Goal: Task Accomplishment & Management: Complete application form

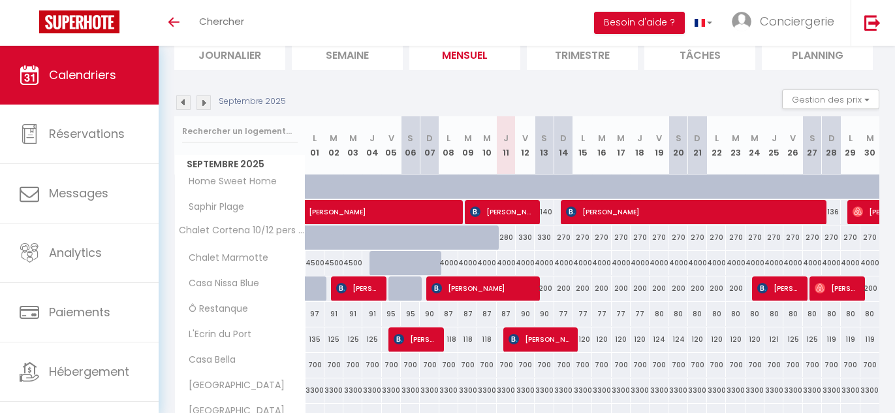
scroll to position [98, 0]
click at [208, 101] on img at bounding box center [204, 102] width 14 height 14
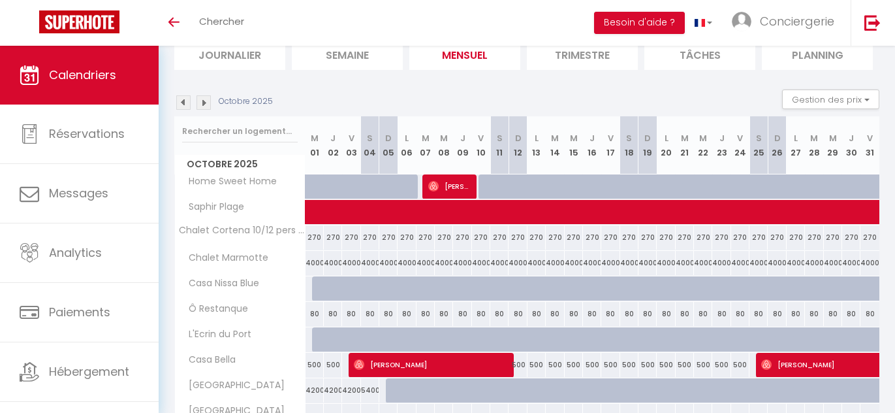
click at [208, 101] on img at bounding box center [204, 102] width 14 height 14
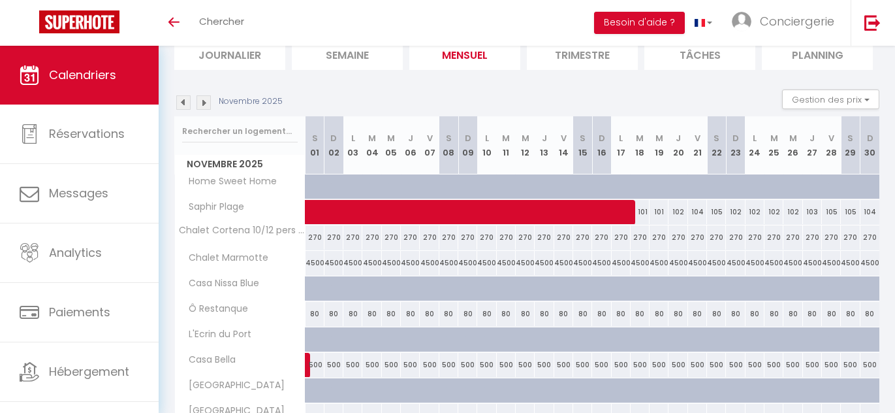
click at [208, 101] on img at bounding box center [204, 102] width 14 height 14
select select
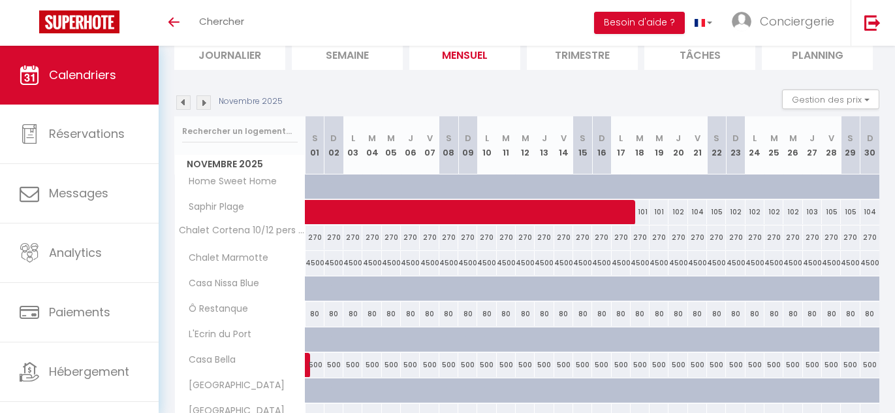
select select
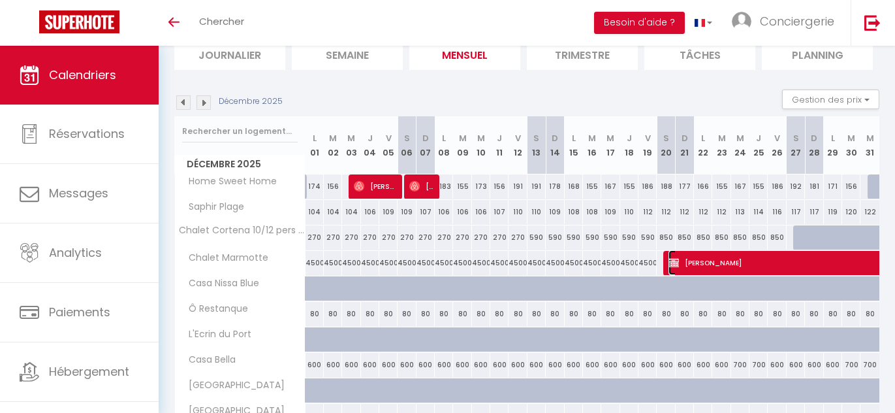
click at [734, 268] on span "Victor Solaro" at bounding box center [879, 262] width 421 height 25
select select "OK"
select select "KO"
select select "0"
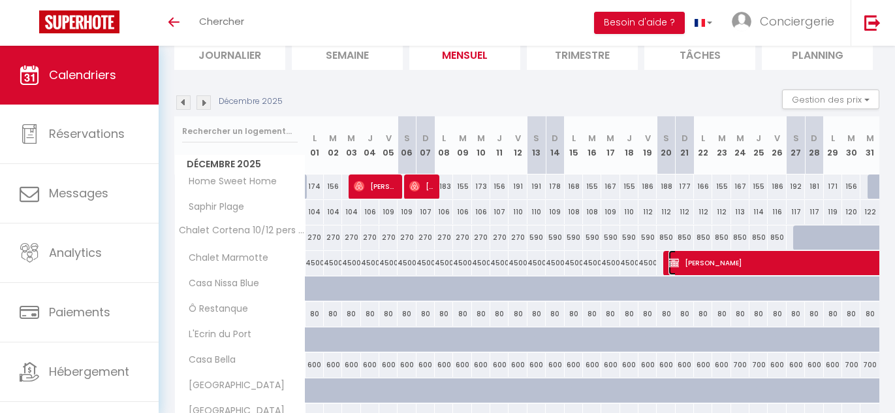
select select "1"
select select
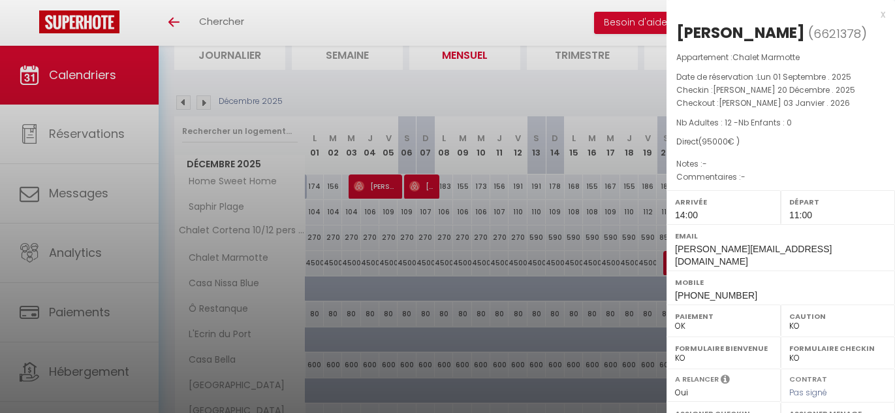
scroll to position [196, 0]
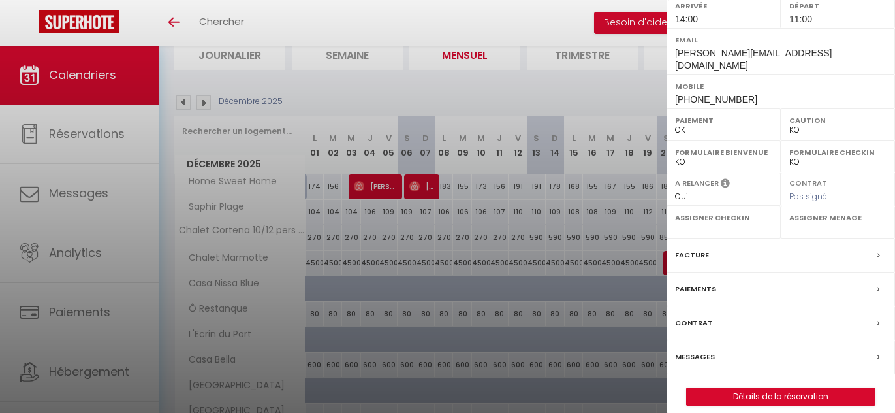
click at [773, 317] on div "Contrat" at bounding box center [781, 323] width 229 height 34
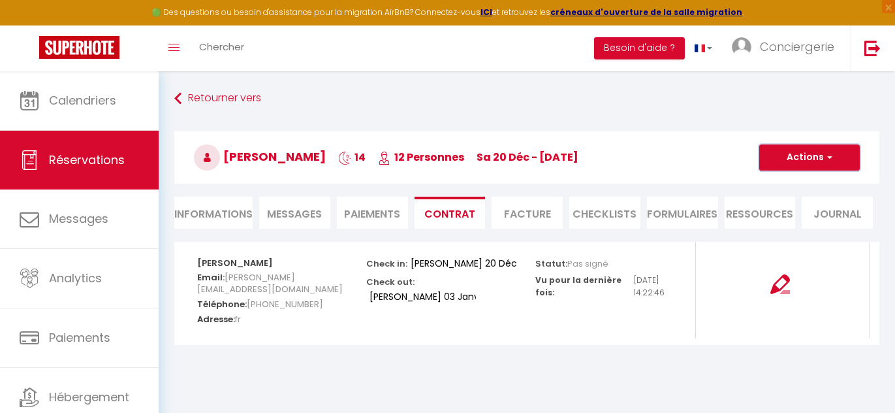
click at [780, 150] on button "Actions" at bounding box center [810, 157] width 101 height 26
click at [695, 164] on h3 "Victor Solaro 14 12 Personnes sa 20 Déc - sa 03 Jan" at bounding box center [526, 157] width 705 height 52
click at [782, 280] on img at bounding box center [781, 284] width 20 height 20
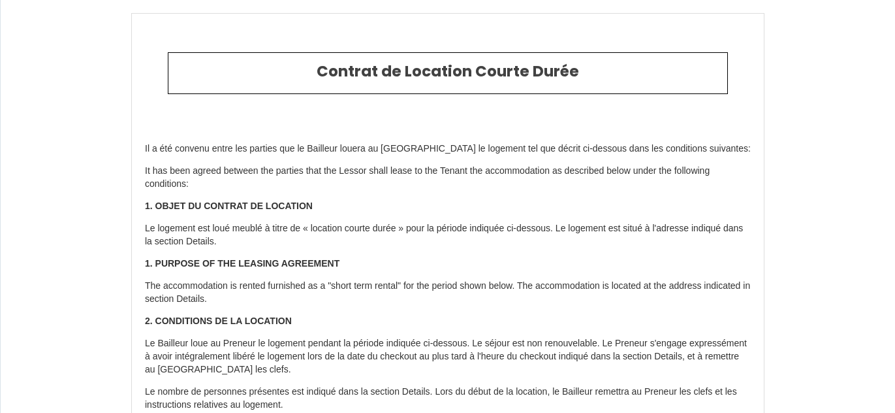
select select
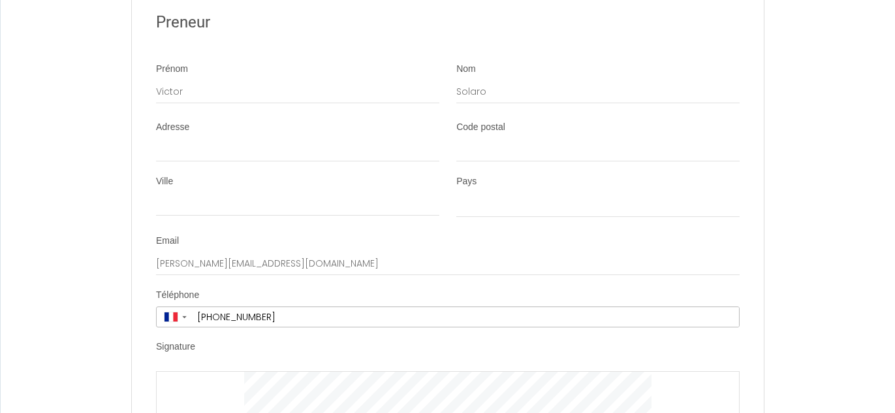
scroll to position [2420, 0]
